Goal: Information Seeking & Learning: Learn about a topic

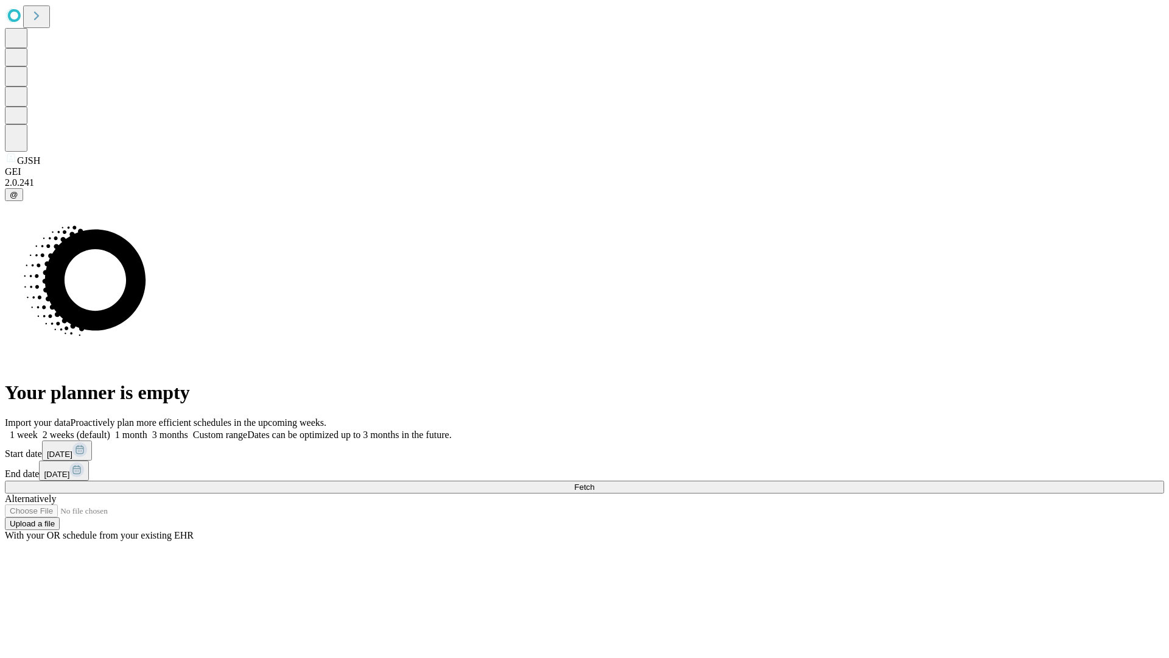
click at [594, 482] on span "Fetch" at bounding box center [584, 486] width 20 height 9
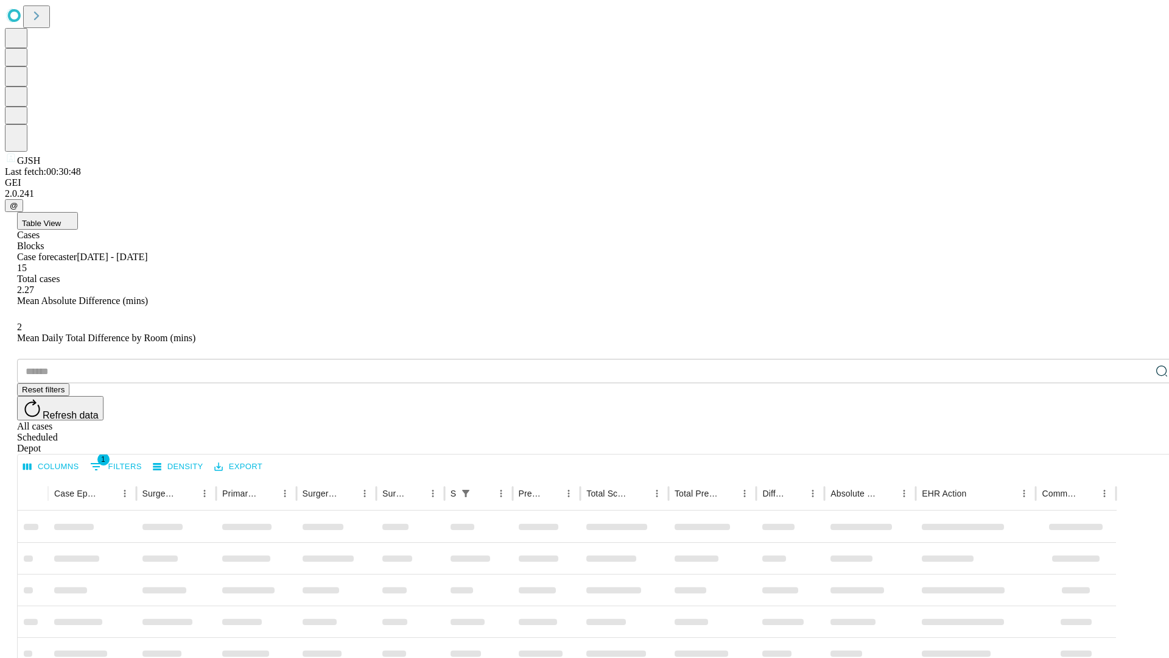
click at [1137, 443] on div "Depot" at bounding box center [596, 448] width 1159 height 11
